Goal: Task Accomplishment & Management: Complete application form

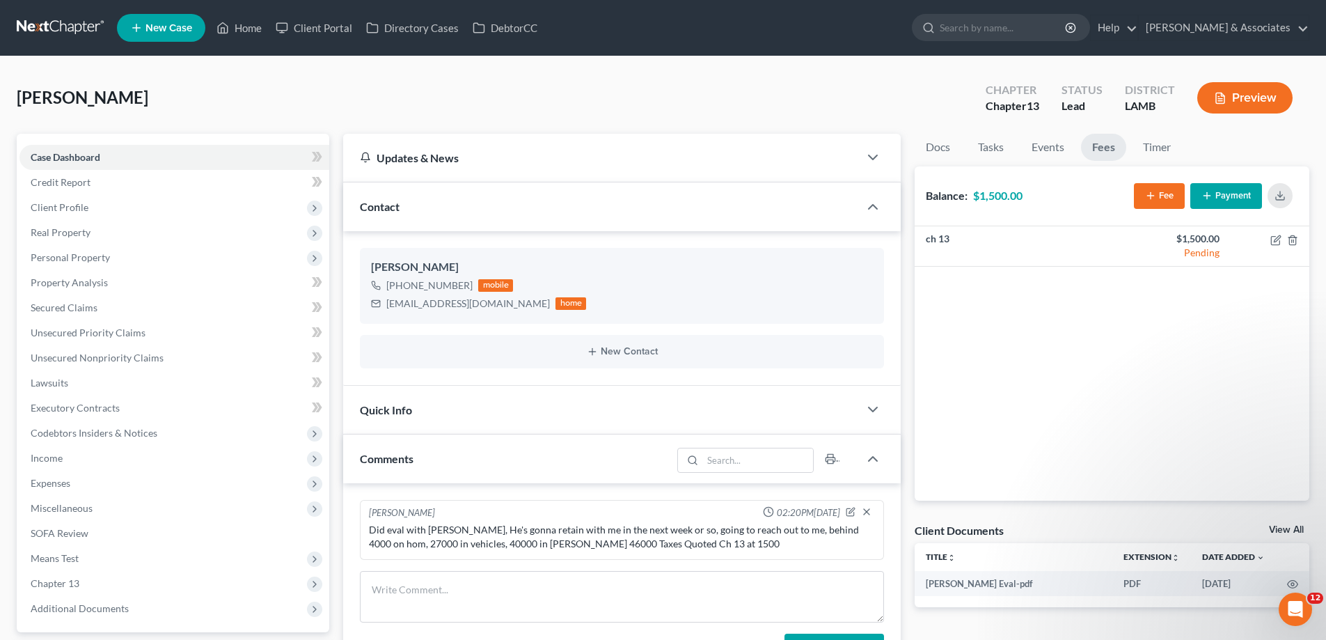
click at [167, 25] on span "New Case" at bounding box center [169, 28] width 47 height 10
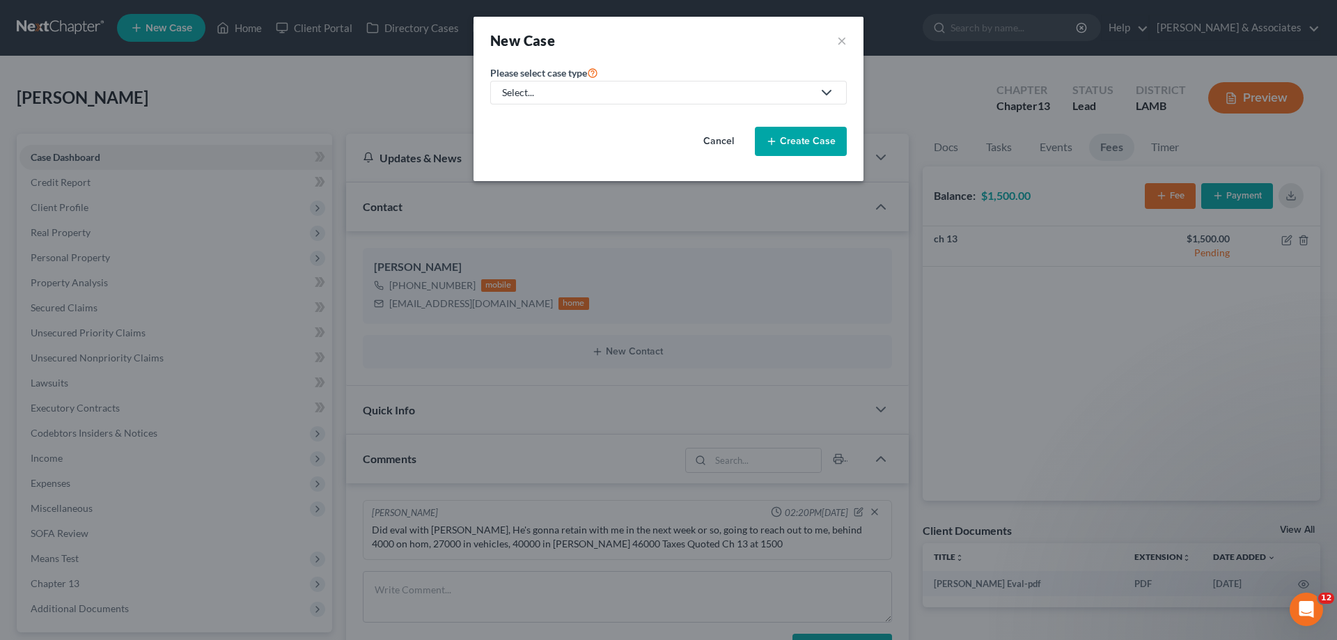
click at [637, 86] on div "Select..." at bounding box center [657, 93] width 311 height 14
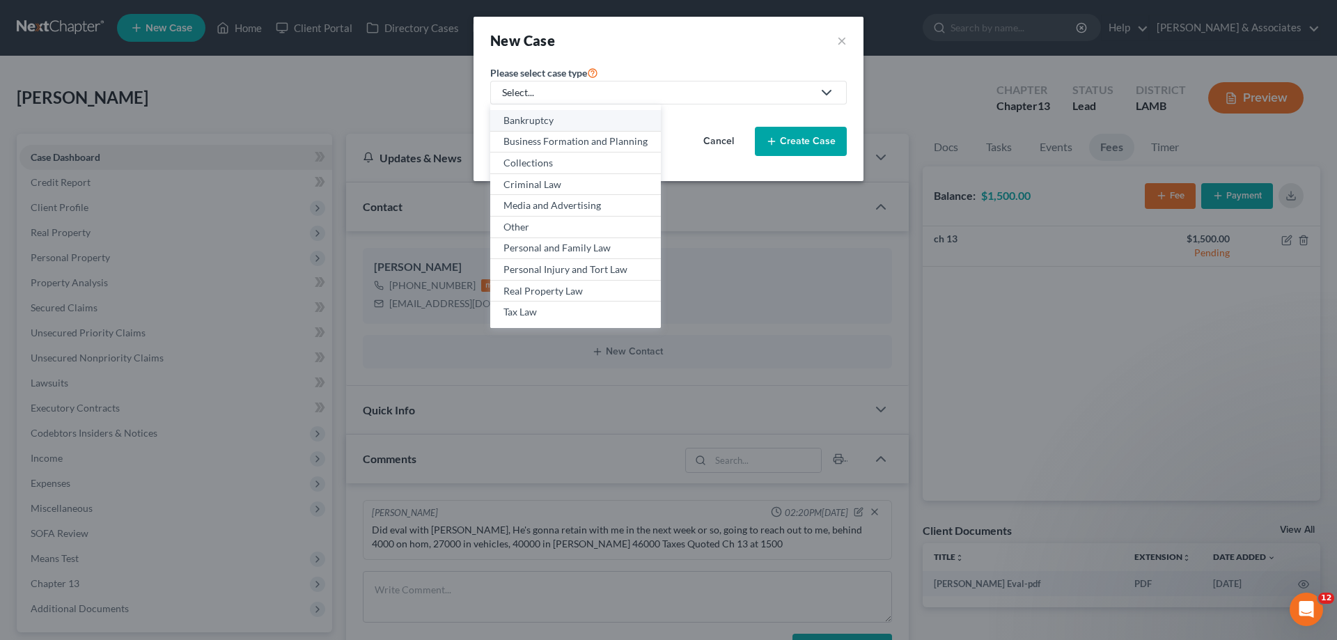
click at [549, 120] on div "Bankruptcy" at bounding box center [575, 121] width 144 height 14
select select "35"
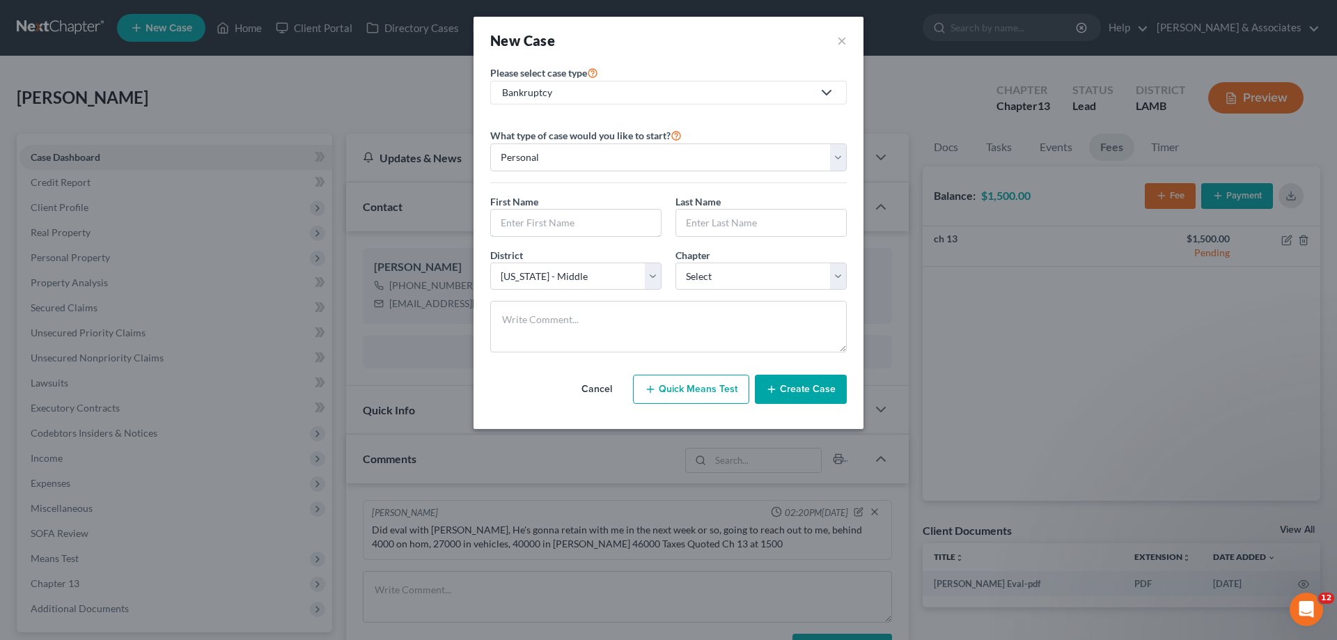
drag, startPoint x: 560, startPoint y: 233, endPoint x: 1026, endPoint y: 54, distance: 499.4
click at [560, 233] on input "text" at bounding box center [576, 223] width 170 height 26
type input "[PERSON_NAME]"
select select "3"
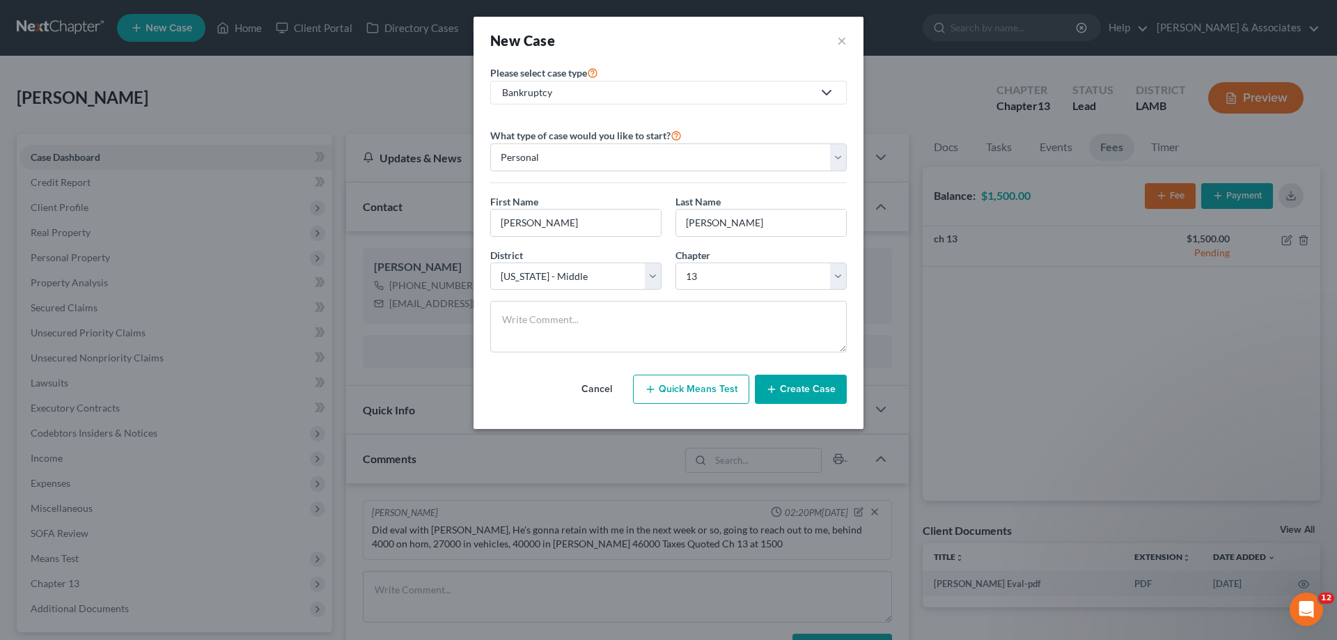
drag, startPoint x: 820, startPoint y: 396, endPoint x: 1329, endPoint y: 281, distance: 521.7
click at [820, 396] on button "Create Case" at bounding box center [801, 389] width 92 height 29
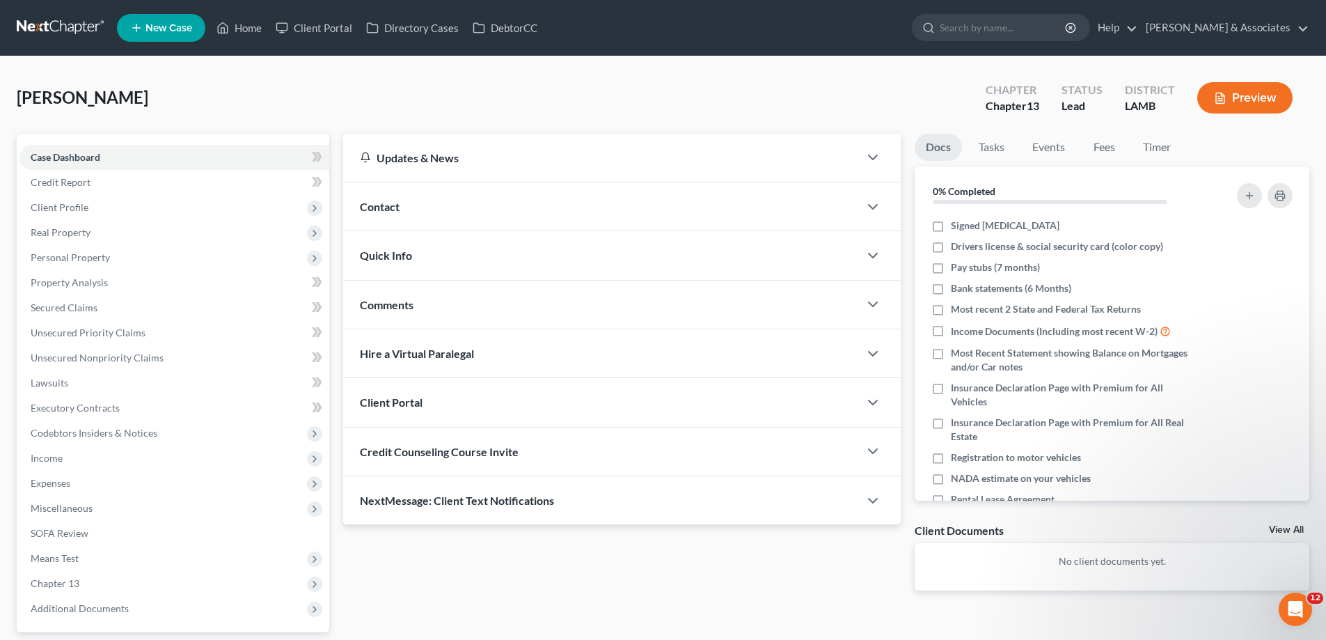
click at [705, 204] on div "Contact" at bounding box center [601, 206] width 516 height 48
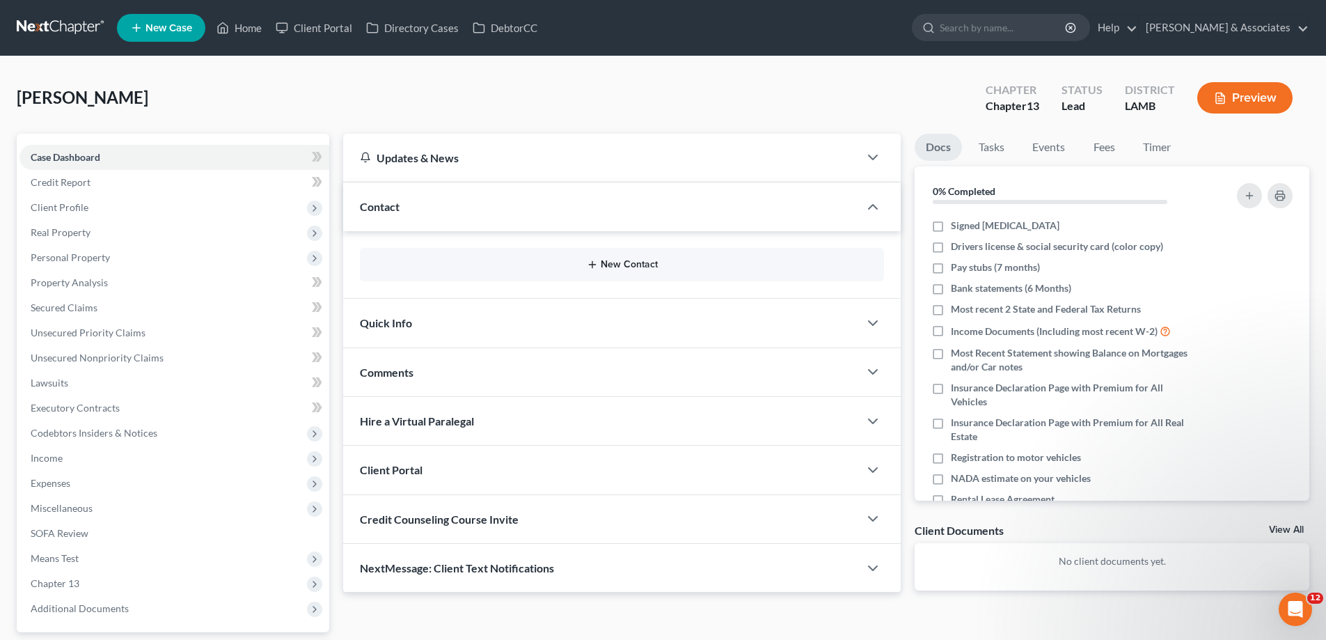
click at [617, 260] on button "New Contact" at bounding box center [622, 264] width 502 height 11
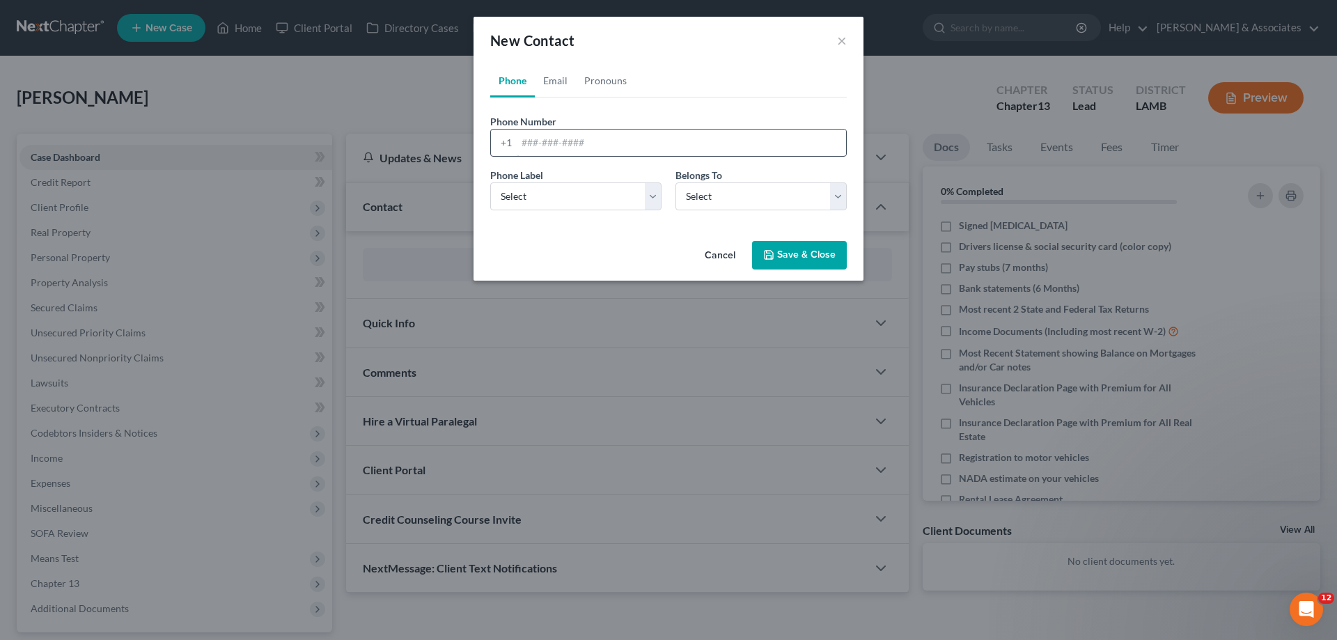
click at [572, 148] on input "tel" at bounding box center [681, 143] width 329 height 26
paste input "[PHONE_NUMBER]"
type input "[PHONE_NUMBER]"
drag, startPoint x: 542, startPoint y: 193, endPoint x: 547, endPoint y: 210, distance: 17.6
click at [542, 196] on select "Select Mobile Home Work Other" at bounding box center [575, 196] width 171 height 28
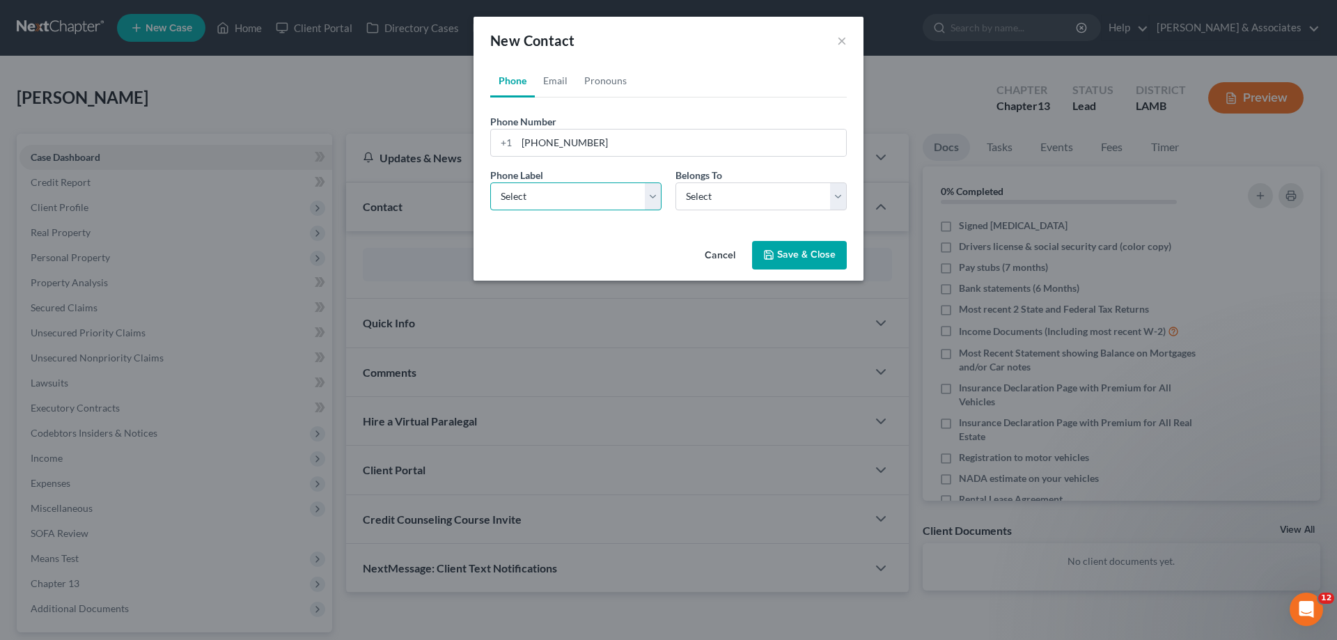
select select "0"
click at [490, 182] on select "Select Mobile Home Work Other" at bounding box center [575, 196] width 171 height 28
click at [740, 193] on select "Select Client Other" at bounding box center [760, 196] width 171 height 28
select select "0"
click at [675, 182] on select "Select Client Other" at bounding box center [760, 196] width 171 height 28
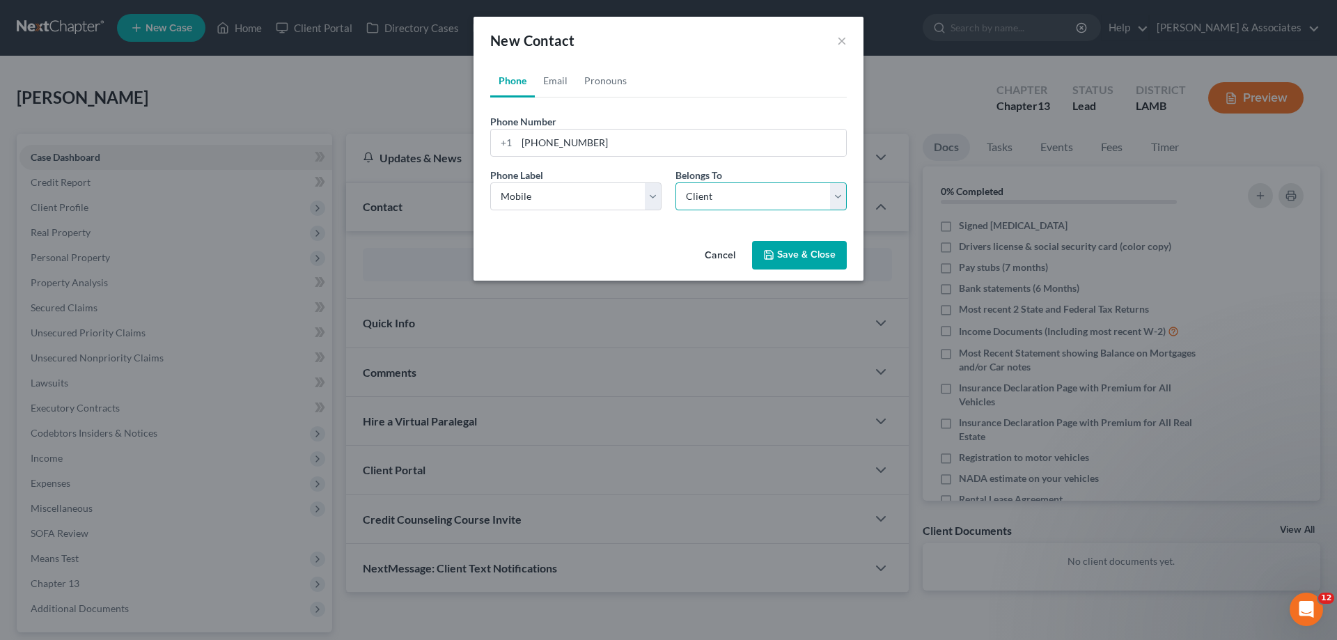
select select "0"
click at [552, 80] on link "Email" at bounding box center [555, 80] width 41 height 33
drag, startPoint x: 568, startPoint y: 151, endPoint x: 532, endPoint y: 175, distance: 43.1
click at [568, 151] on input "email" at bounding box center [681, 143] width 329 height 26
paste input "[EMAIL_ADDRESS][DOMAIN_NAME]"
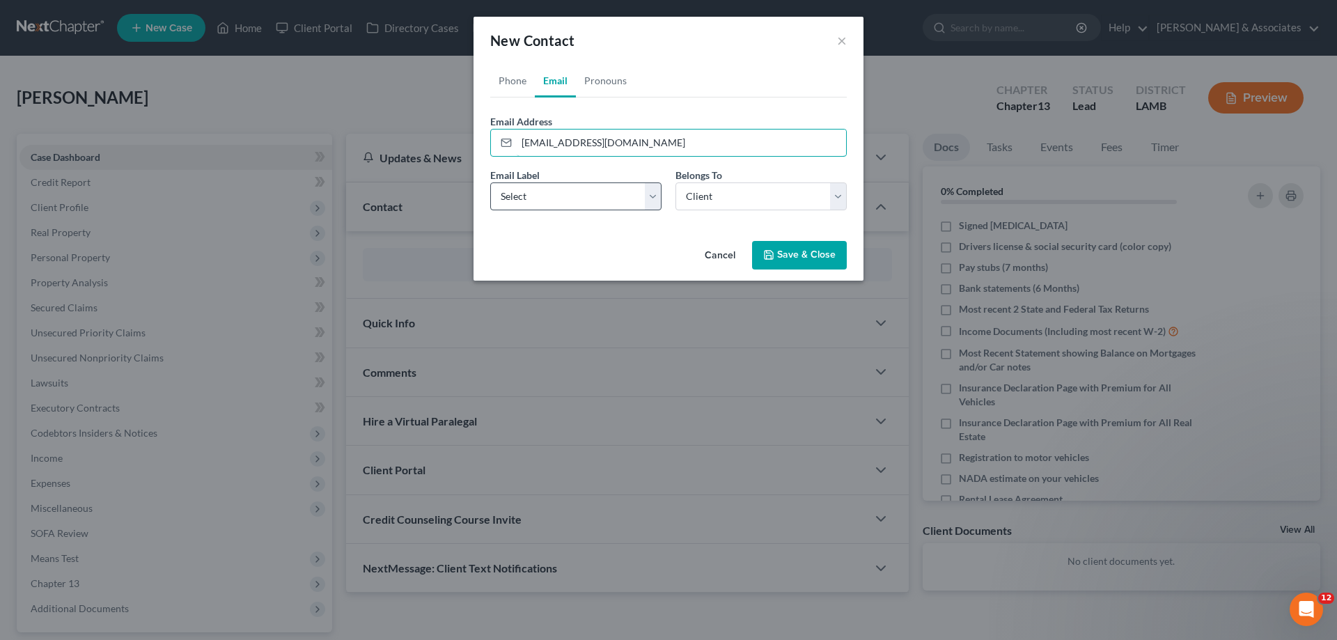
type input "[EMAIL_ADDRESS][DOMAIN_NAME]"
click at [514, 210] on div "Email Label Select Home Work Other Belongs To * Select Client Other" at bounding box center [668, 195] width 370 height 54
select select "0"
click at [490, 182] on select "Select Home Work Other" at bounding box center [575, 196] width 171 height 28
click at [701, 191] on select "Select Client Other" at bounding box center [760, 196] width 171 height 28
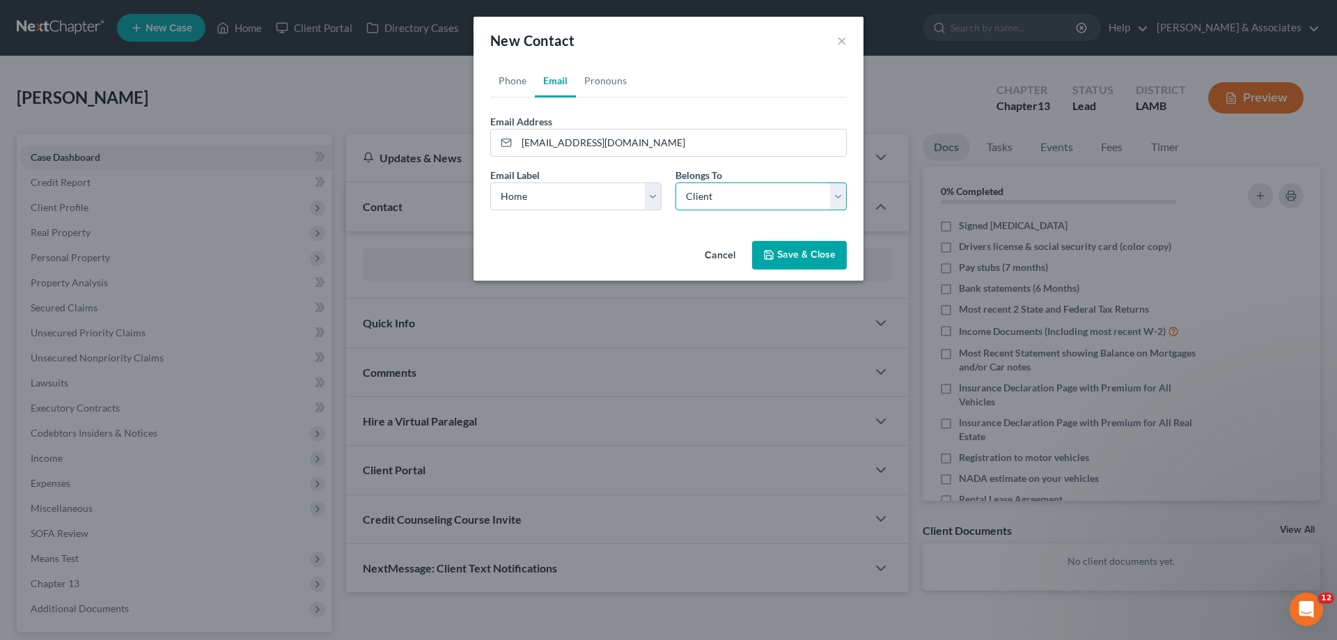
click at [675, 182] on select "Select Client Other" at bounding box center [760, 196] width 171 height 28
click at [812, 268] on button "Save & Close" at bounding box center [799, 255] width 95 height 29
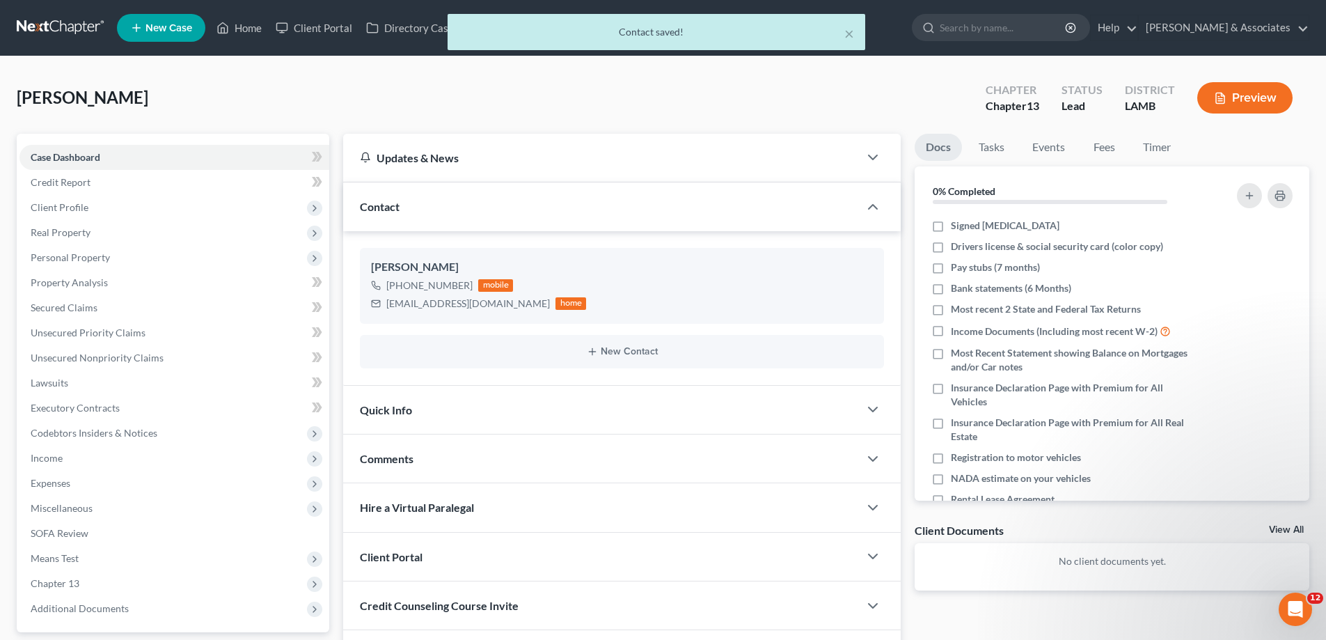
scroll to position [93, 0]
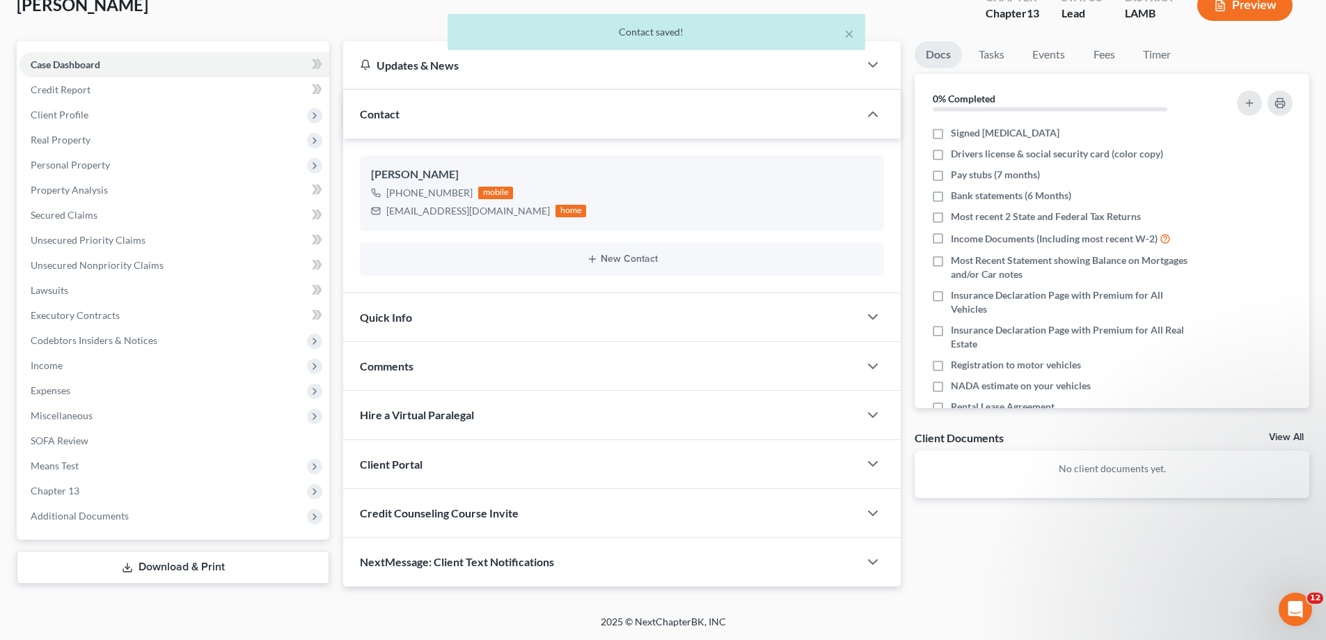
click at [522, 345] on div "Comments" at bounding box center [601, 366] width 516 height 48
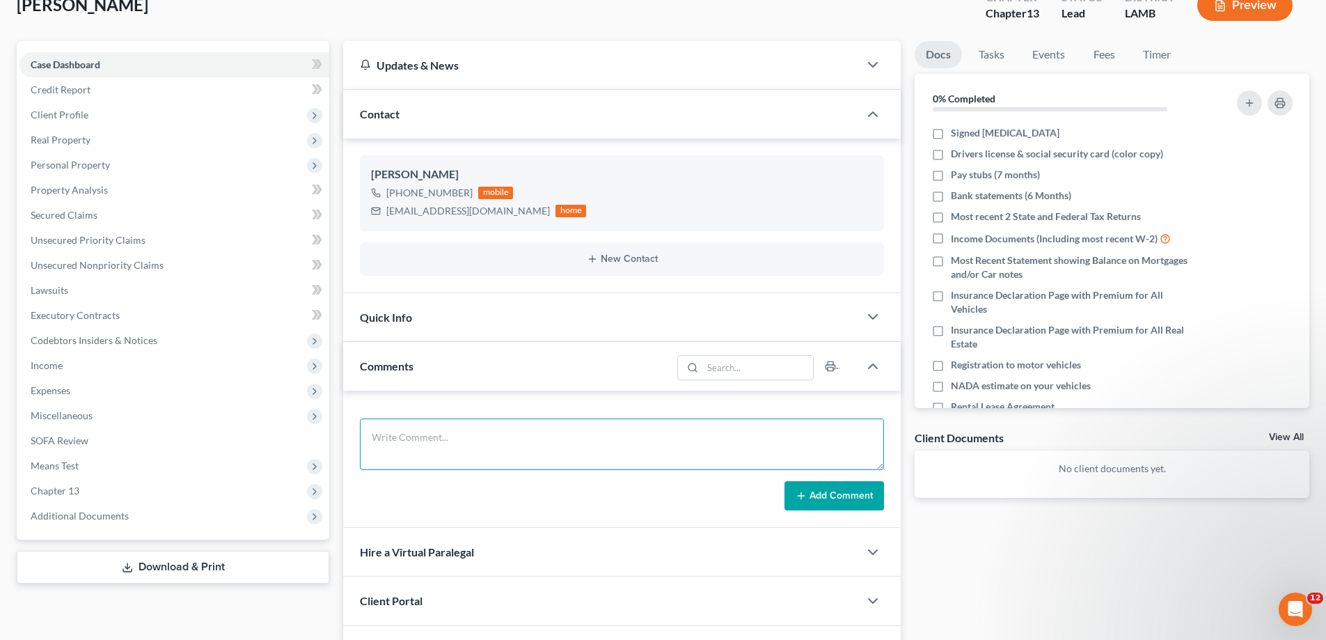
click at [565, 436] on textarea at bounding box center [622, 444] width 524 height 52
paste textarea "Did eval with [PERSON_NAME] and Husband 15500 in Cars, 90000 in CC Debt 8600 on…"
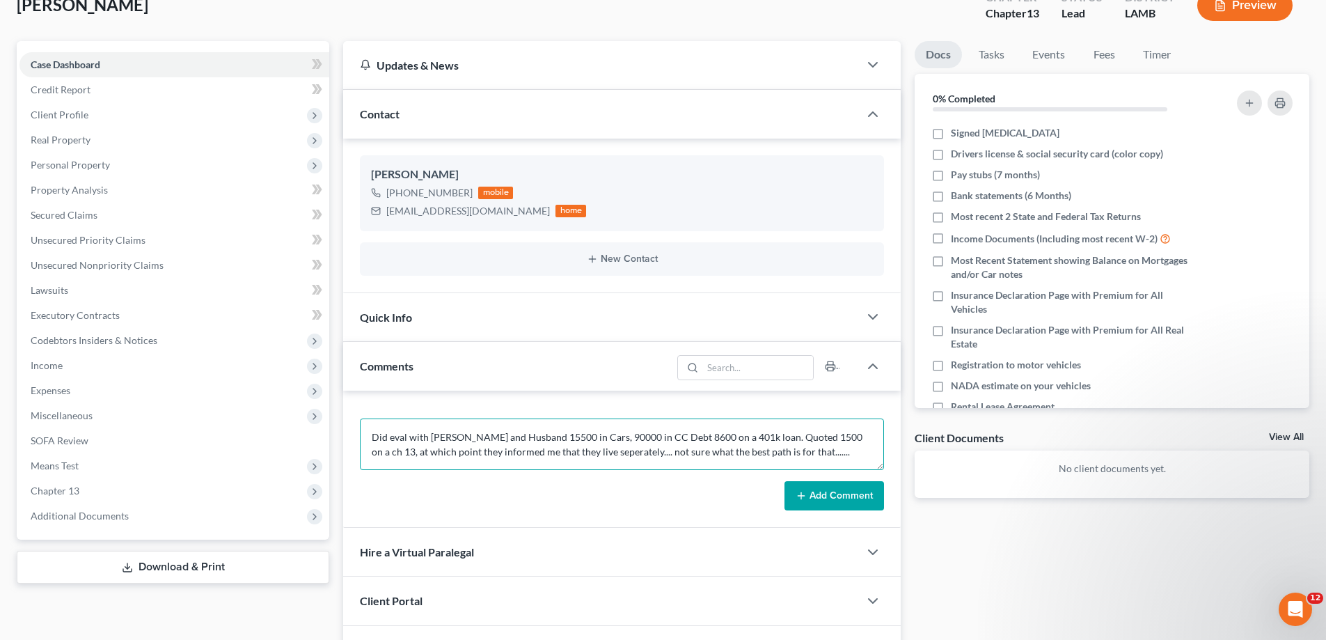
type textarea "Did eval with [PERSON_NAME] and Husband 15500 in Cars, 90000 in CC Debt 8600 on…"
click at [840, 497] on button "Add Comment" at bounding box center [835, 495] width 100 height 29
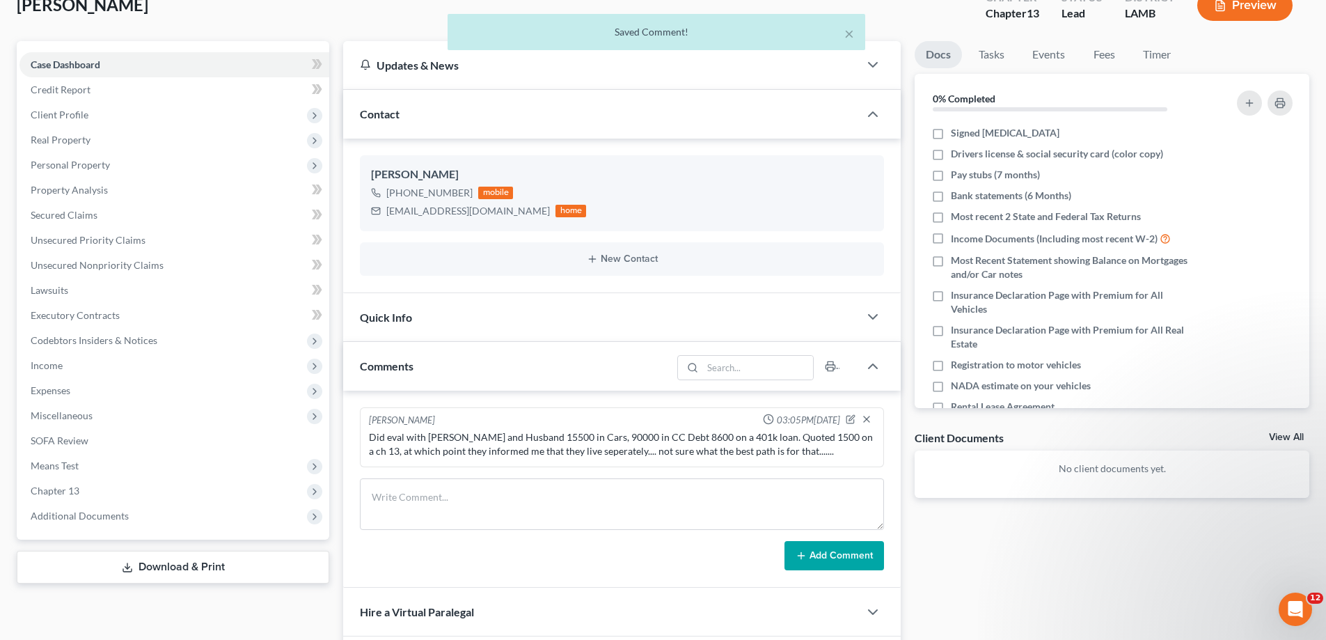
drag, startPoint x: 1292, startPoint y: 432, endPoint x: 357, endPoint y: 604, distance: 950.8
click at [1292, 432] on link "View All" at bounding box center [1286, 437] width 35 height 10
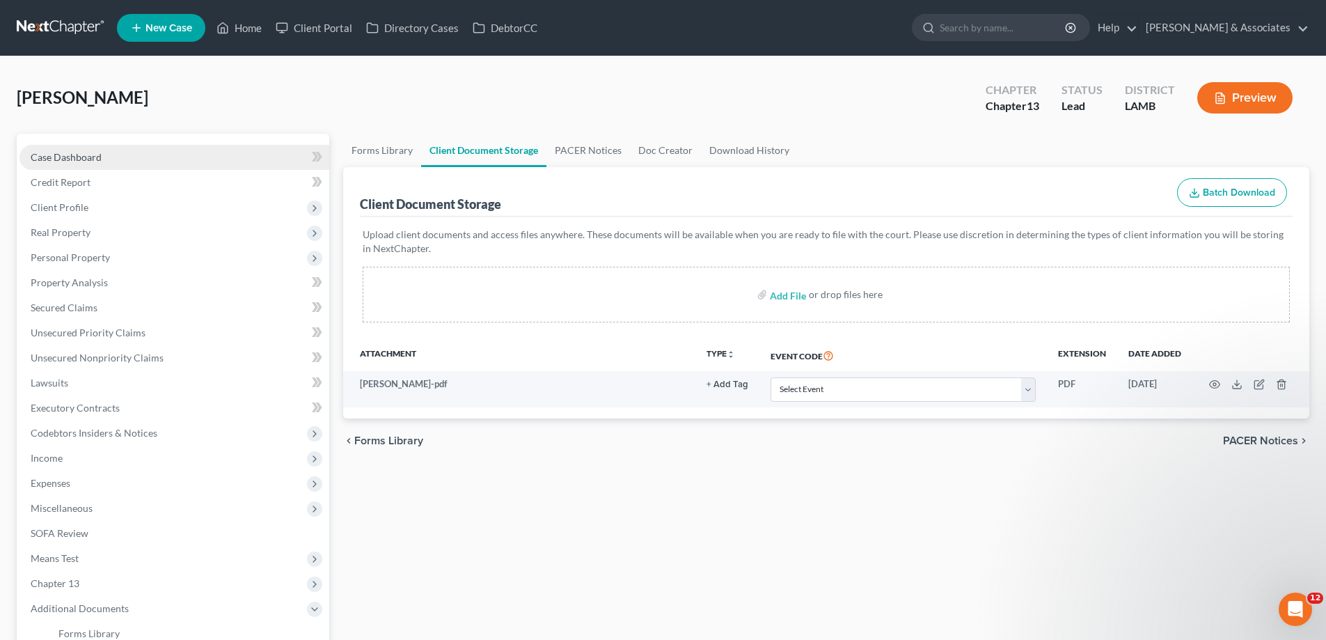
click at [79, 148] on link "Case Dashboard" at bounding box center [174, 157] width 310 height 25
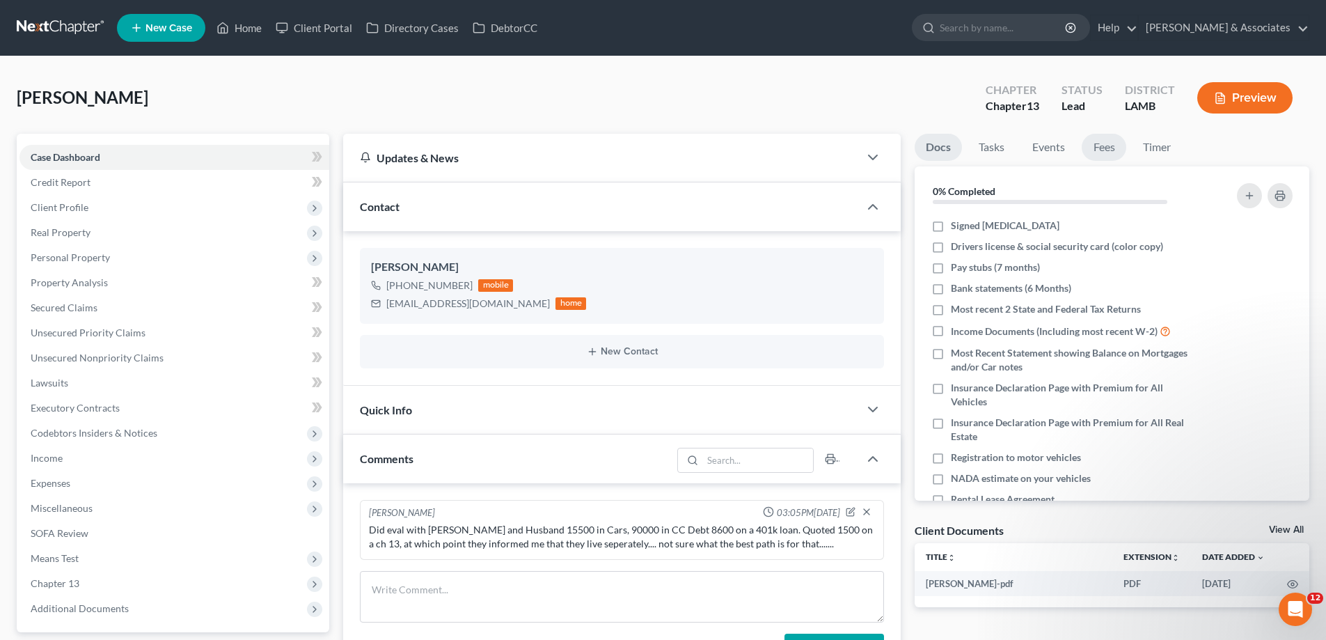
click at [1098, 146] on link "Fees" at bounding box center [1104, 147] width 45 height 27
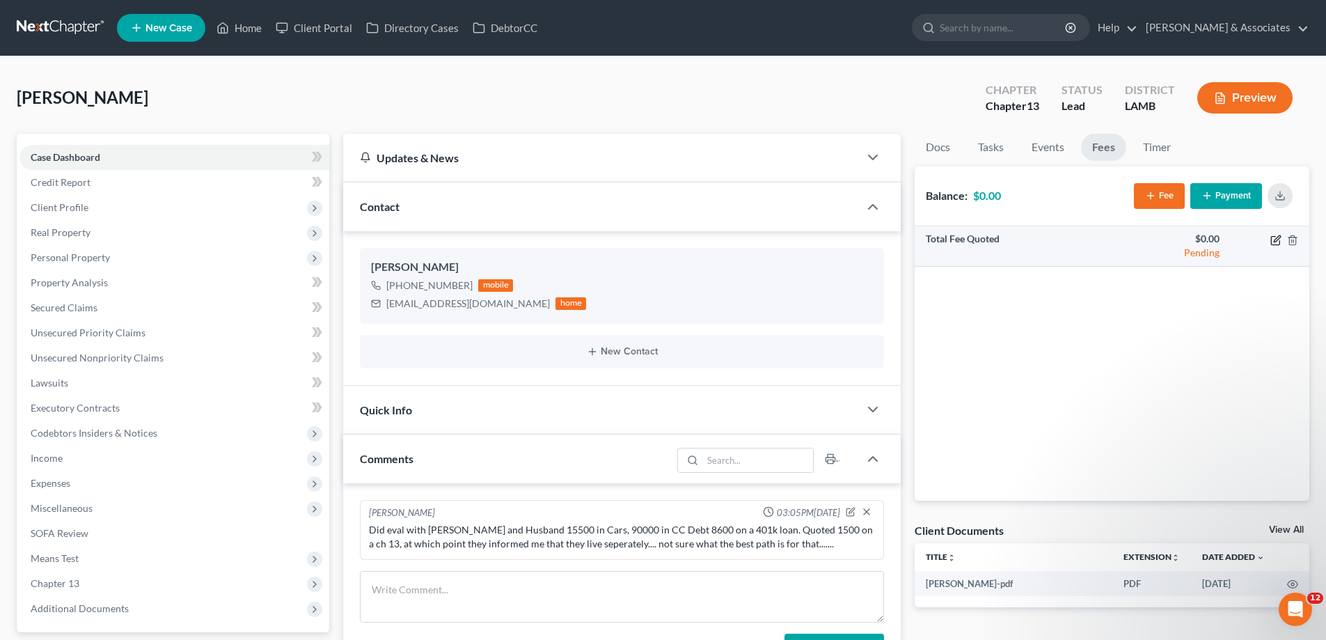
click at [1273, 237] on icon "button" at bounding box center [1276, 240] width 11 height 11
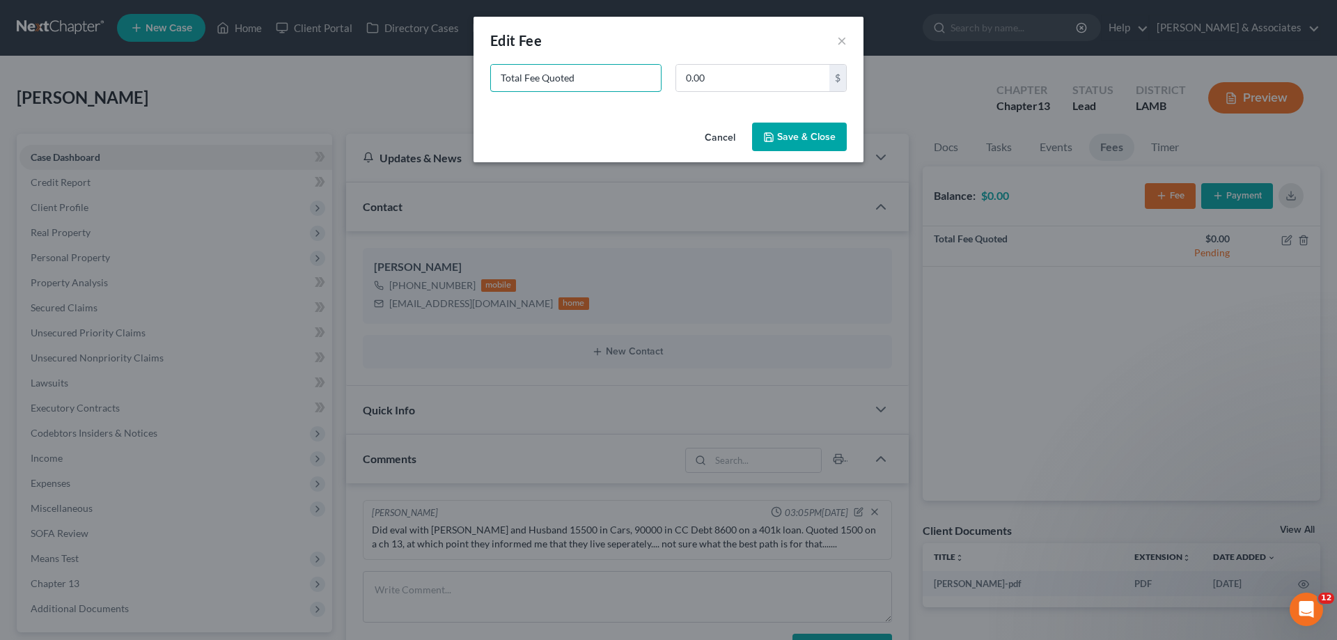
drag, startPoint x: 616, startPoint y: 70, endPoint x: 329, endPoint y: 61, distance: 287.1
click at [361, 85] on div "New Fee Edit Fee × Total Fee Quoted 0.00 $ Cancel Save & Close" at bounding box center [668, 320] width 1337 height 640
type input "ch 13"
type input "1,500"
click at [821, 142] on button "Save & Close" at bounding box center [799, 137] width 95 height 29
